Goal: Information Seeking & Learning: Learn about a topic

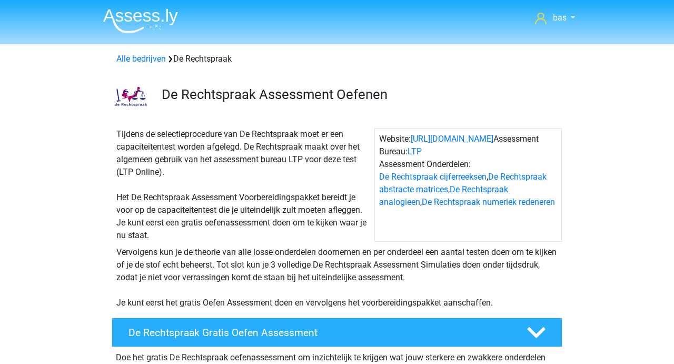
click at [127, 15] on img at bounding box center [140, 20] width 75 height 25
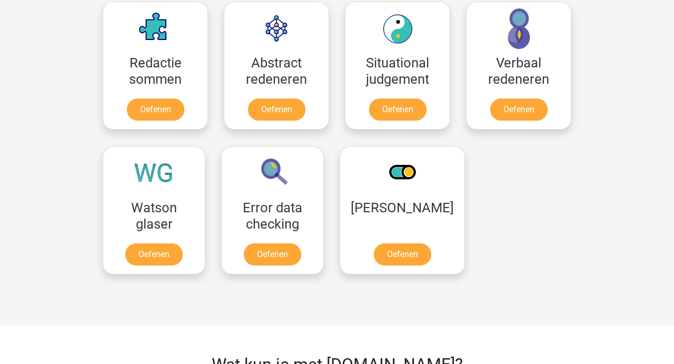
scroll to position [782, 0]
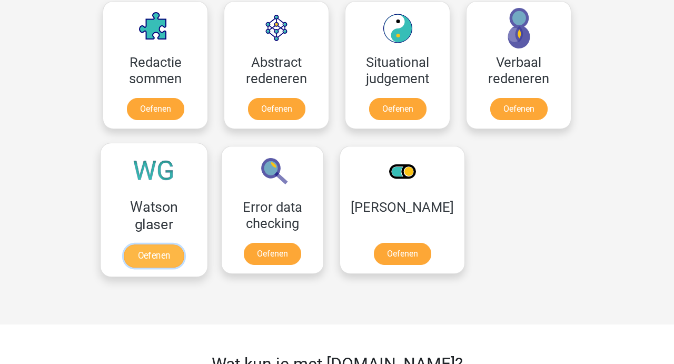
click at [155, 259] on link "Oefenen" at bounding box center [154, 255] width 60 height 23
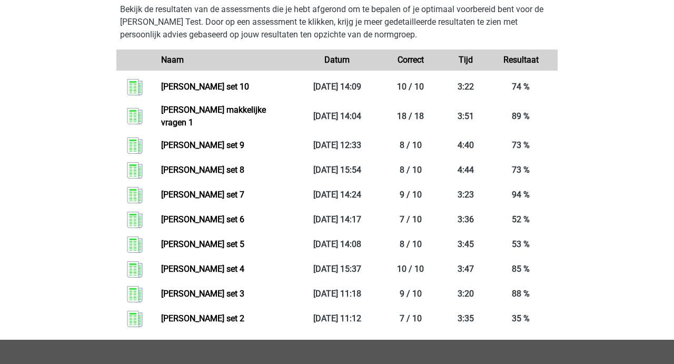
scroll to position [525, 0]
